Goal: Book appointment/travel/reservation

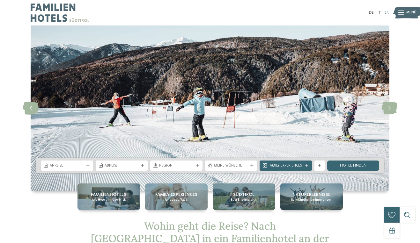
click at [387, 12] on link "EN" at bounding box center [386, 13] width 5 height 4
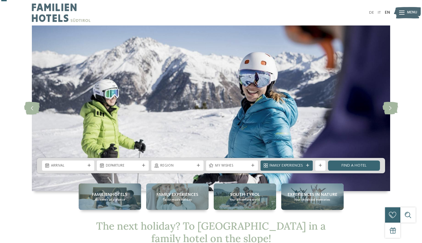
scroll to position [62, 0]
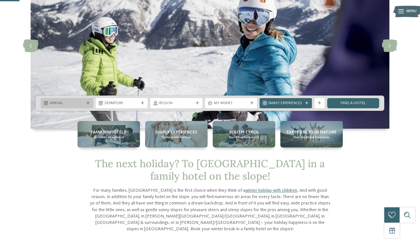
click at [58, 100] on div "Arrival" at bounding box center [67, 103] width 52 height 10
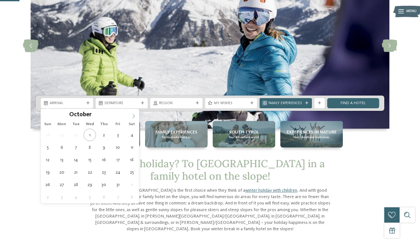
click at [134, 118] on icon at bounding box center [133, 116] width 4 height 4
type div "26.12.2025"
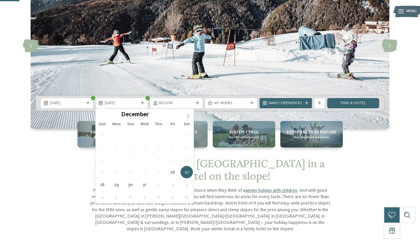
type input "****"
click at [187, 114] on icon at bounding box center [188, 116] width 2 height 4
type div "02.01.2026"
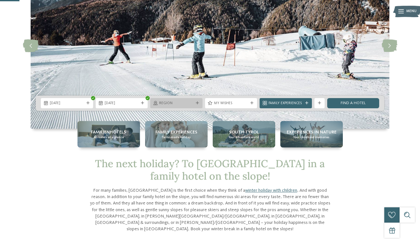
click at [179, 105] on span "Region" at bounding box center [176, 103] width 34 height 5
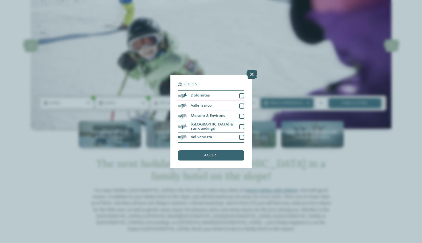
click at [251, 70] on icon at bounding box center [252, 74] width 11 height 9
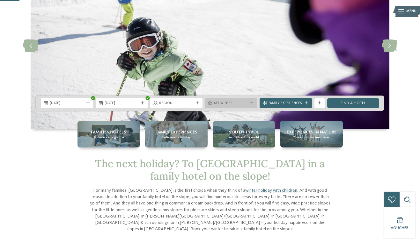
click at [231, 100] on div "My wishes" at bounding box center [231, 103] width 52 height 10
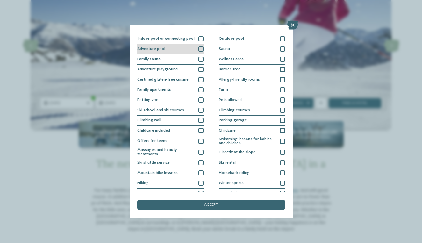
scroll to position [0, 0]
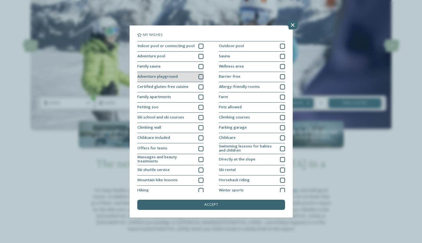
click at [200, 76] on div at bounding box center [201, 76] width 5 height 5
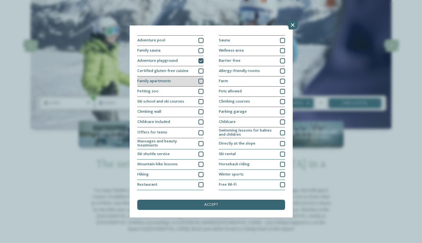
scroll to position [17, 0]
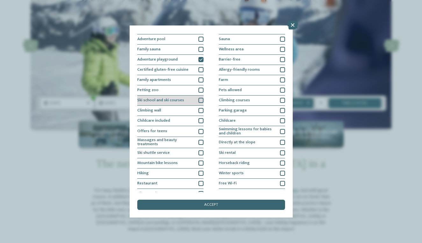
click at [201, 99] on div at bounding box center [201, 100] width 5 height 5
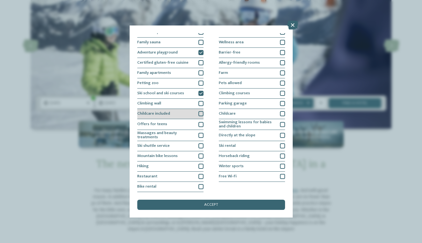
scroll to position [36, 0]
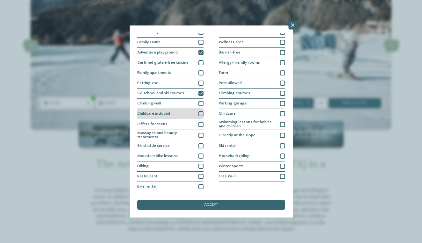
click at [201, 111] on div at bounding box center [201, 113] width 5 height 5
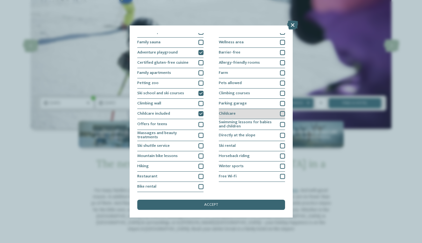
click at [245, 109] on div "Childcare" at bounding box center [252, 114] width 66 height 10
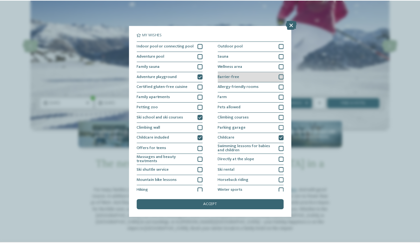
scroll to position [0, 0]
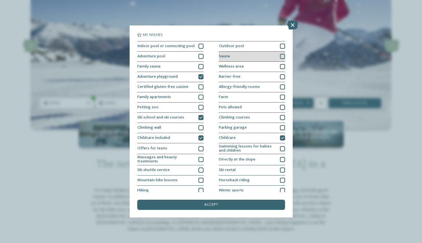
click at [241, 55] on div "Sauna" at bounding box center [252, 57] width 66 height 10
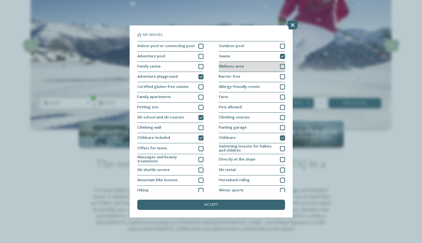
click at [239, 68] on span "Wellness area" at bounding box center [231, 67] width 25 height 4
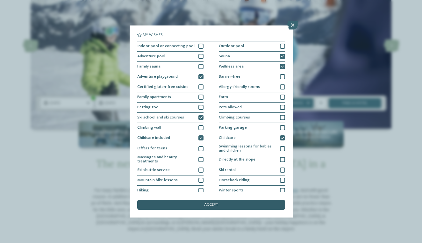
click at [215, 203] on span "accept" at bounding box center [211, 205] width 14 height 4
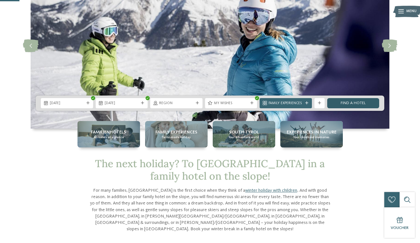
click at [350, 102] on link "Find a hotel" at bounding box center [353, 103] width 52 height 10
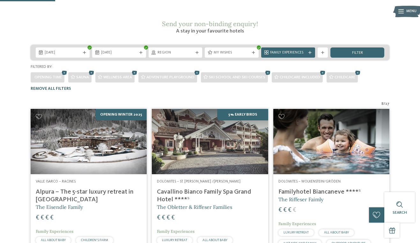
scroll to position [85, 0]
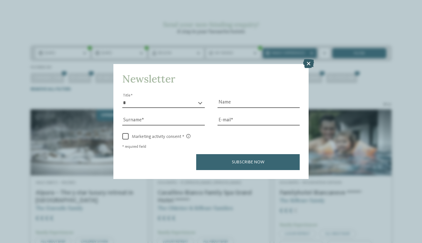
click at [307, 59] on icon at bounding box center [308, 63] width 11 height 9
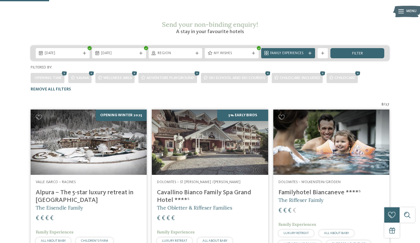
click at [127, 135] on img at bounding box center [89, 142] width 116 height 65
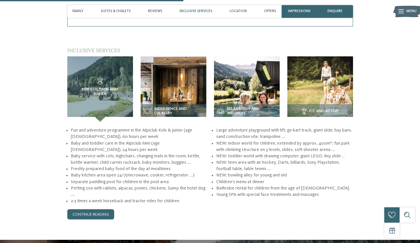
scroll to position [725, 0]
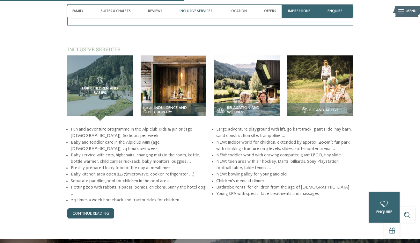
click at [100, 214] on link "continue reading" at bounding box center [90, 213] width 47 height 10
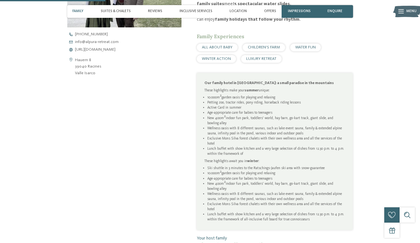
scroll to position [480, 0]
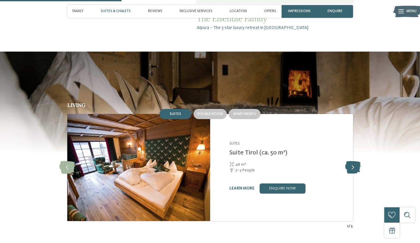
click at [352, 163] on icon at bounding box center [353, 167] width 16 height 13
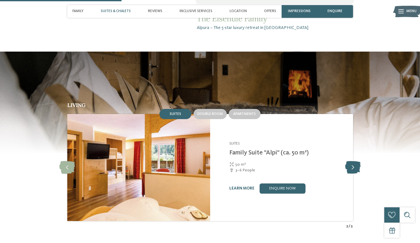
click at [352, 163] on icon at bounding box center [353, 167] width 16 height 13
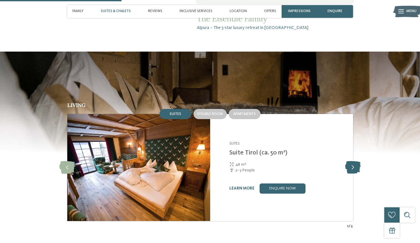
click at [352, 163] on icon at bounding box center [353, 167] width 16 height 13
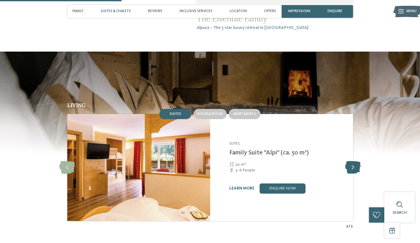
click at [352, 163] on icon at bounding box center [353, 167] width 16 height 13
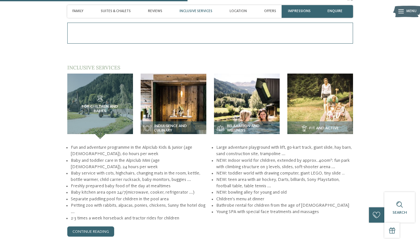
scroll to position [740, 0]
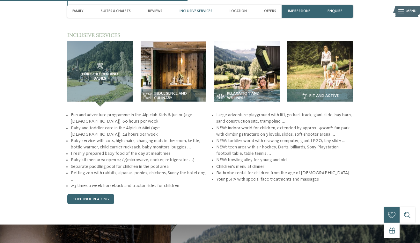
click at [290, 81] on img at bounding box center [320, 74] width 66 height 66
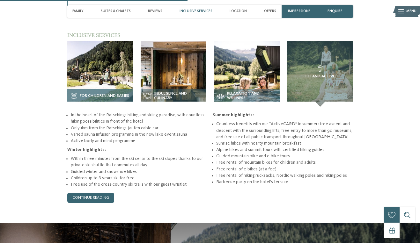
click at [103, 93] on h3 "For children and babies" at bounding box center [100, 96] width 61 height 6
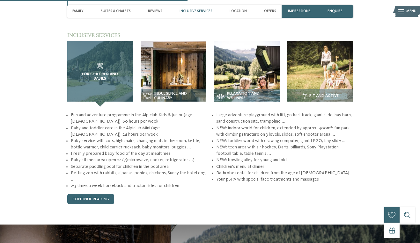
click at [104, 72] on span "For children and babies" at bounding box center [99, 76] width 45 height 9
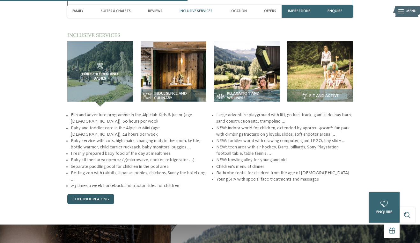
click at [85, 199] on link "continue reading" at bounding box center [90, 199] width 47 height 10
